Goal: Check status: Check status

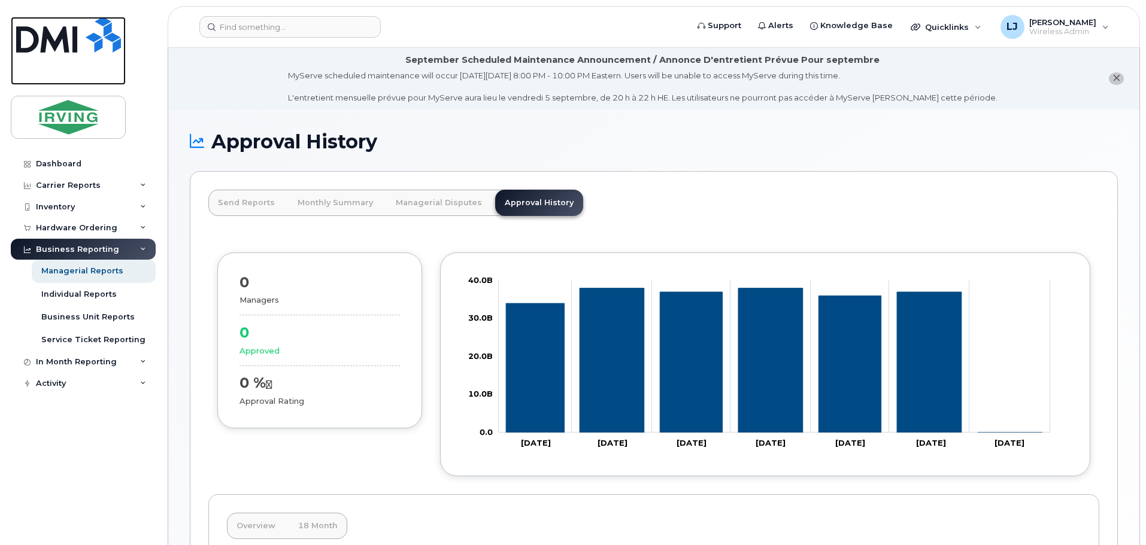
click at [69, 41] on img at bounding box center [68, 35] width 105 height 36
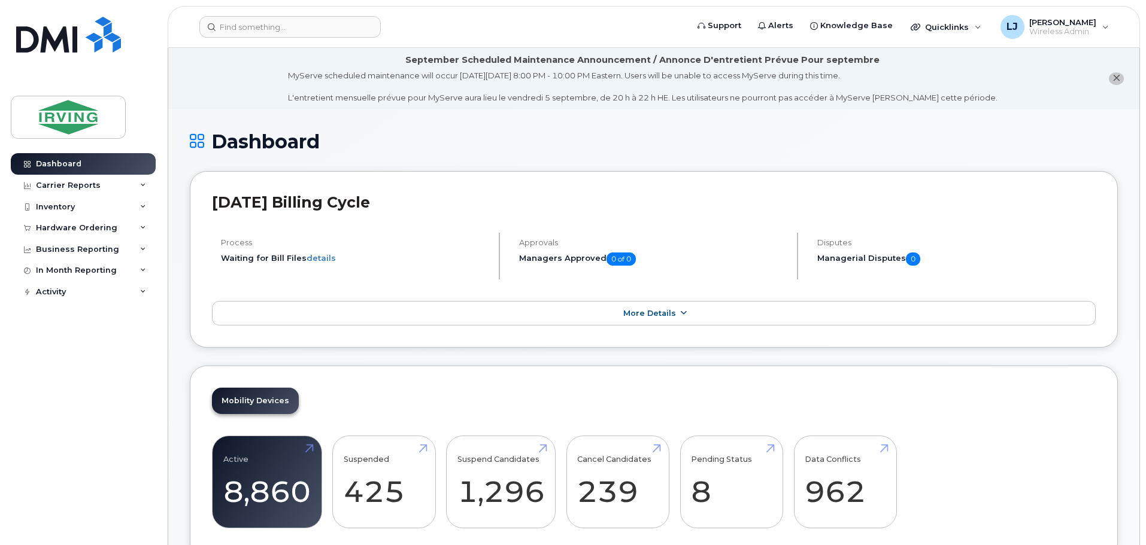
click at [575, 304] on link "More Details" at bounding box center [653, 313] width 883 height 25
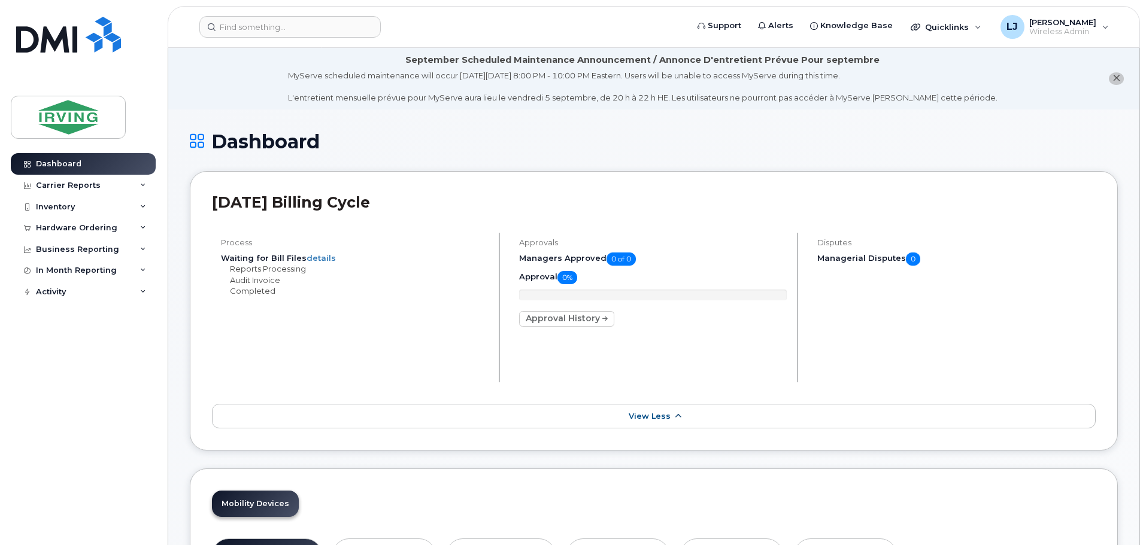
click at [636, 414] on span "View Less" at bounding box center [649, 416] width 42 height 9
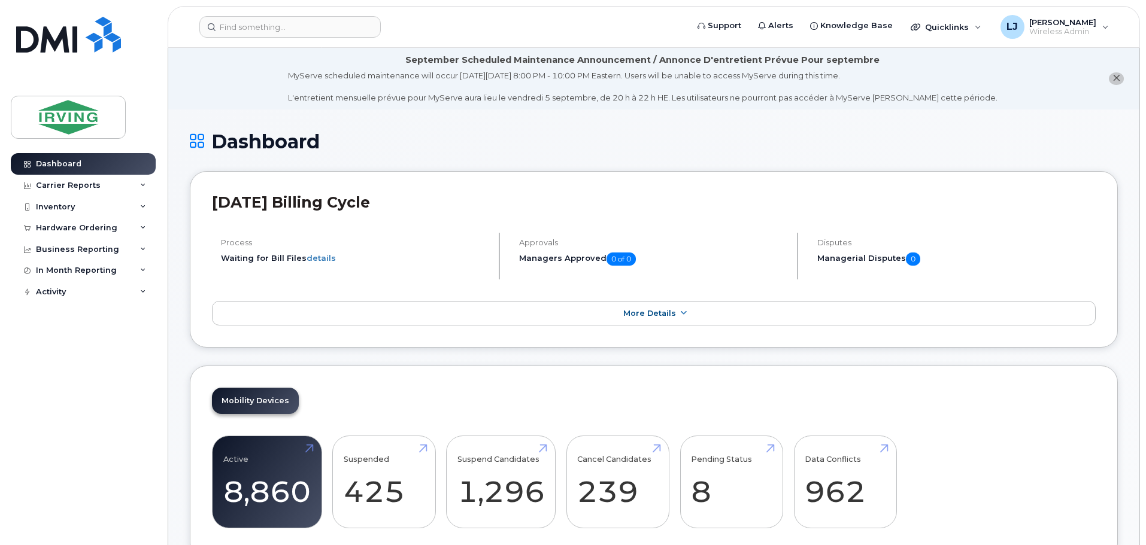
click at [1114, 79] on icon "close notification" at bounding box center [1116, 78] width 8 height 8
